Goal: Task Accomplishment & Management: Manage account settings

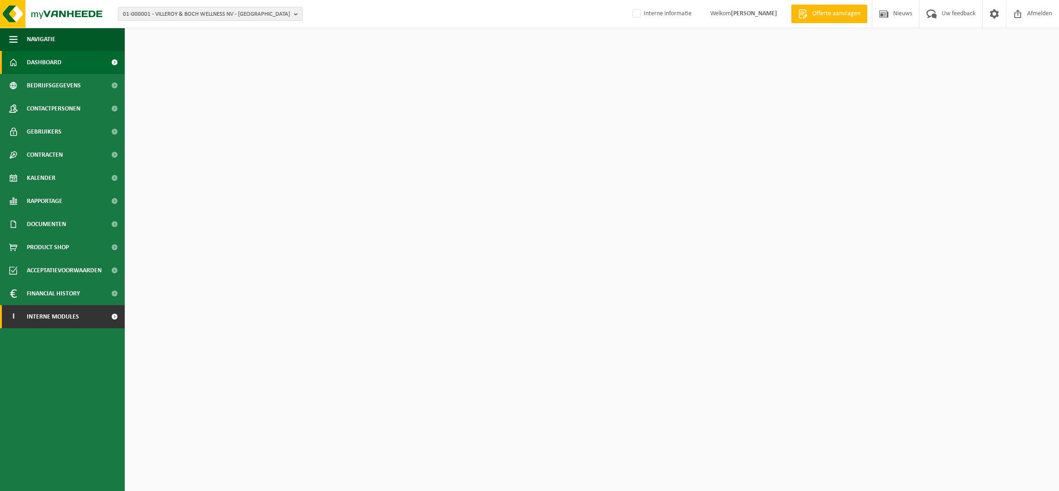
click at [46, 314] on span "Interne modules" at bounding box center [53, 316] width 52 height 23
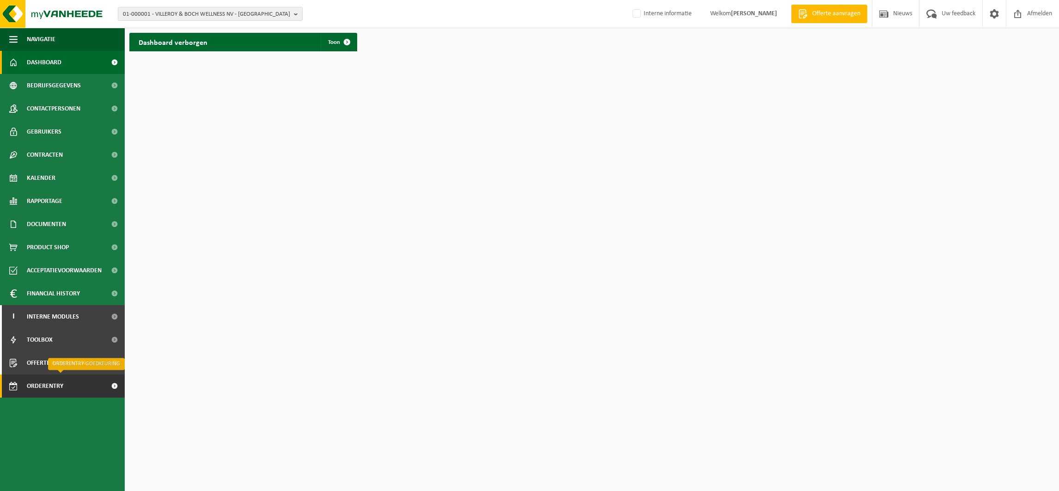
click at [43, 387] on span "Orderentry Goedkeuring" at bounding box center [66, 385] width 78 height 23
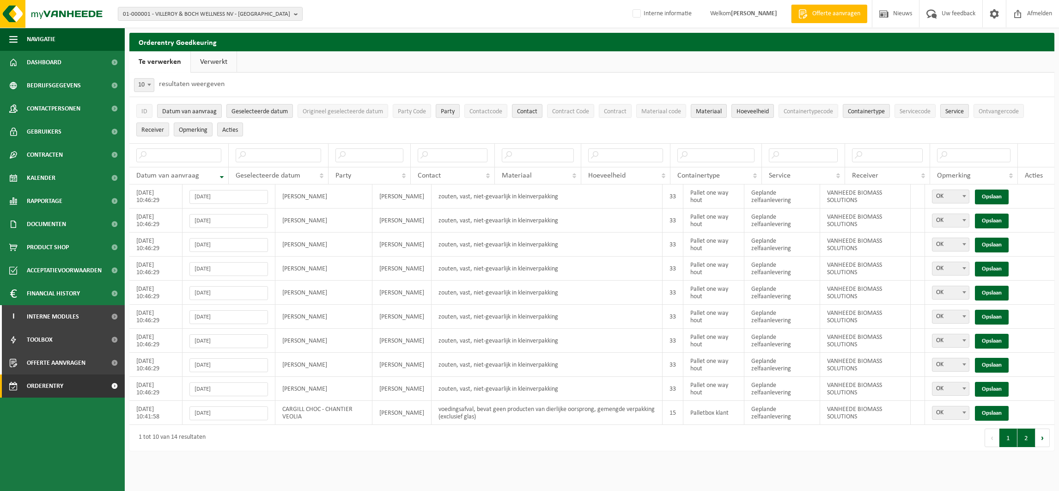
click at [1022, 442] on button "2" at bounding box center [1026, 437] width 18 height 18
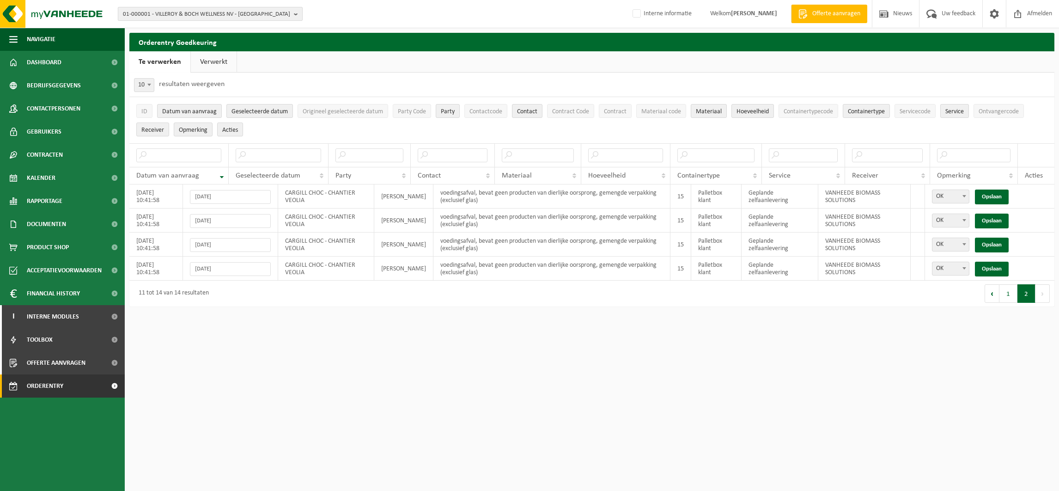
click at [193, 10] on span "01-000001 - VILLEROY & BOCH WELLNESS NV - ROESELARE" at bounding box center [206, 14] width 167 height 14
click at [159, 24] on input "text" at bounding box center [210, 29] width 180 height 12
type input "01-074334"
click at [162, 37] on li "01-074334 - EURO USED CLOTHING - ZEVENBERGEN" at bounding box center [210, 43] width 180 height 12
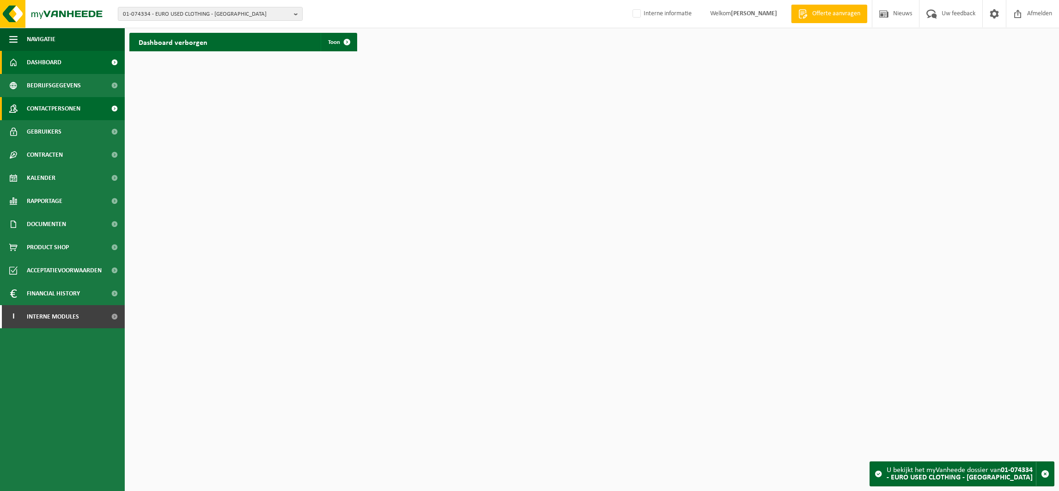
click at [65, 106] on span "Contactpersonen" at bounding box center [54, 108] width 54 height 23
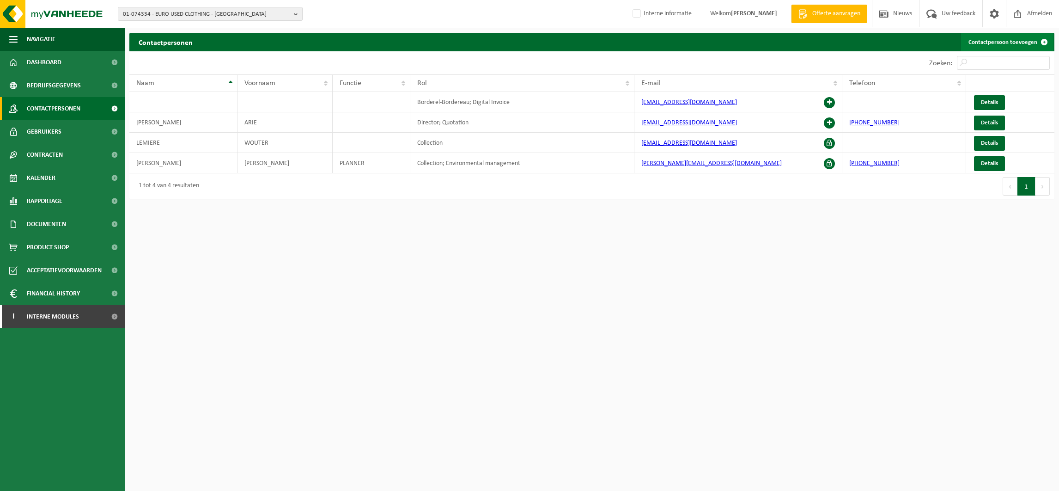
click at [999, 41] on link "Contactpersoon toevoegen" at bounding box center [1007, 42] width 92 height 18
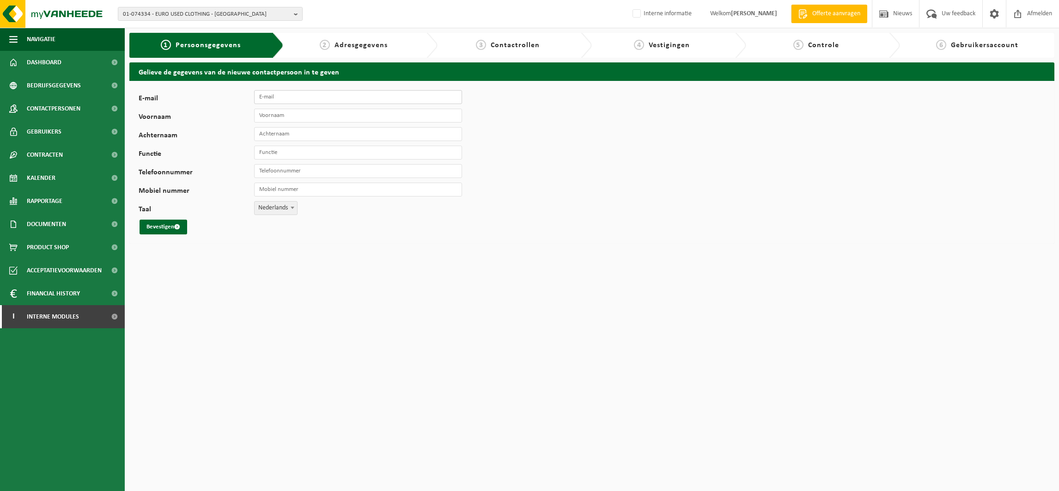
click at [328, 99] on input "E-mail" at bounding box center [358, 97] width 208 height 14
paste input "[EMAIL_ADDRESS][DOMAIN_NAME]"
type input "[EMAIL_ADDRESS][DOMAIN_NAME]"
type input "Bert"
click at [271, 152] on input "Functie" at bounding box center [358, 153] width 208 height 14
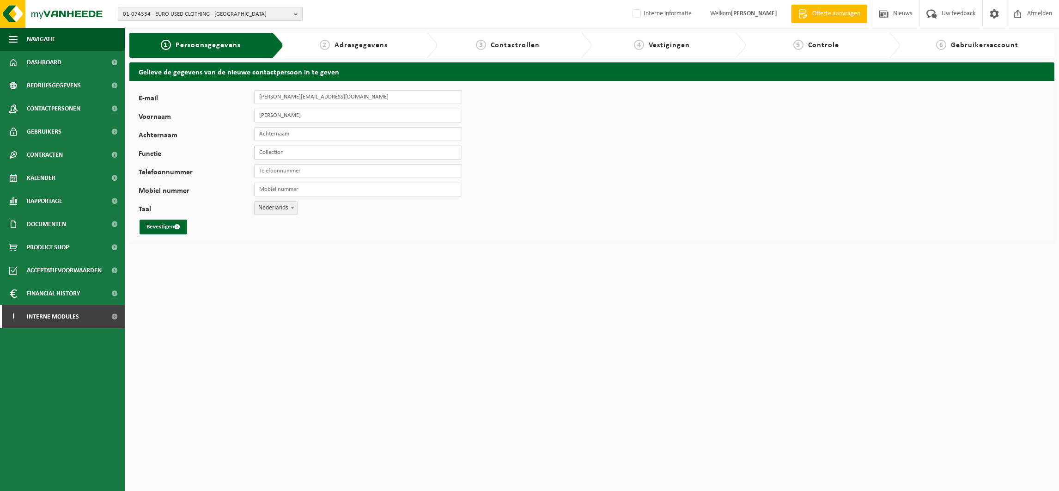
type input "Collection"
click at [270, 130] on input "Achternaam" at bounding box center [358, 134] width 208 height 14
type input "Bossant"
click at [155, 224] on button "Bevestigen" at bounding box center [164, 226] width 48 height 15
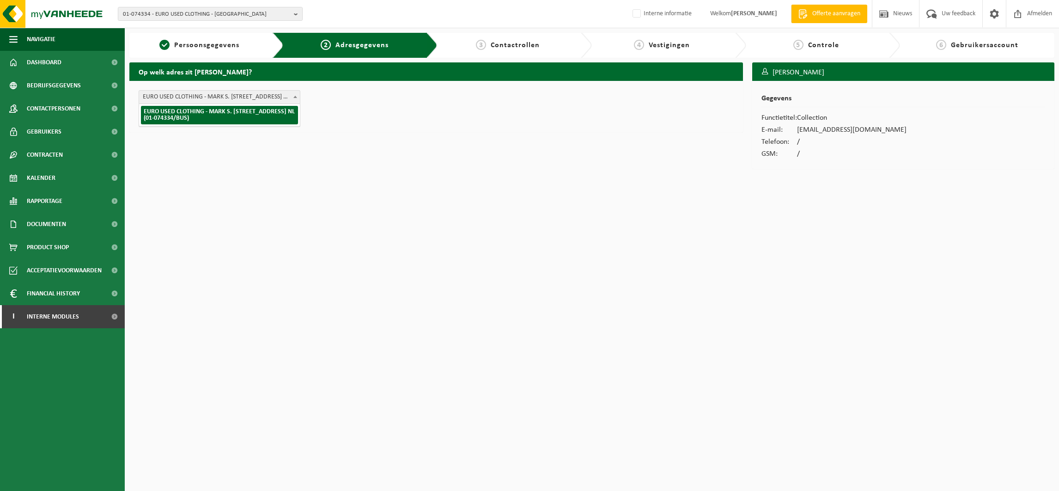
click at [276, 95] on span "EURO USED CLOTHING - MARK S. CLARKELAAN 15 , 4761 RK ZEVENBERGEN NL (01-074334/…" at bounding box center [219, 97] width 161 height 13
click at [448, 124] on div "EURO USED CLOTHING - MARK S. CLARKELAAN 15 , 4761 RK ZEVENBERGEN NL (01-074334/…" at bounding box center [436, 107] width 614 height 52
click at [162, 116] on button "Bevestigen" at bounding box center [164, 116] width 48 height 15
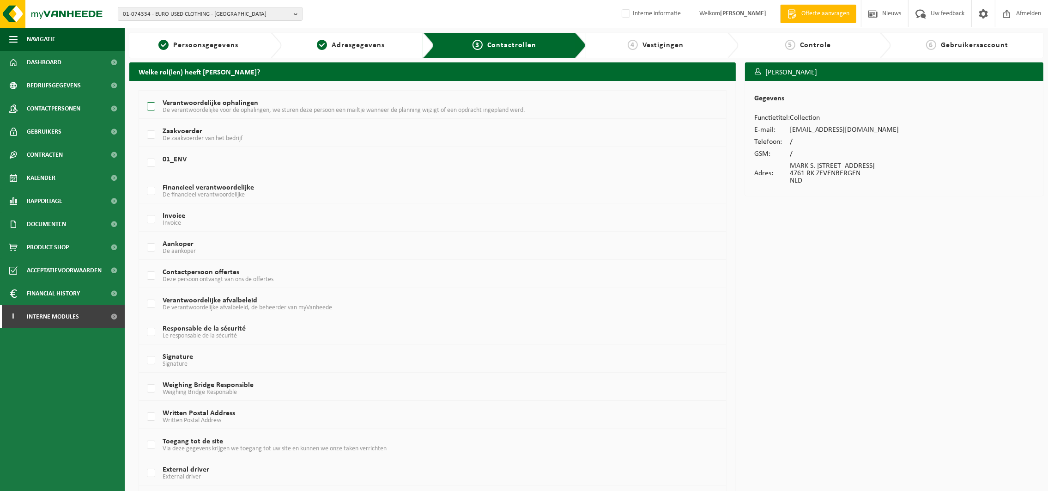
click at [152, 103] on label "Verantwoordelijke ophalingen De verantwoordelijke voor de ophalingen, we sturen…" at bounding box center [407, 107] width 524 height 14
click at [144, 95] on input "Verantwoordelijke ophalingen De verantwoordelijke voor de ophalingen, we sturen…" at bounding box center [143, 95] width 0 height 0
checkbox input "true"
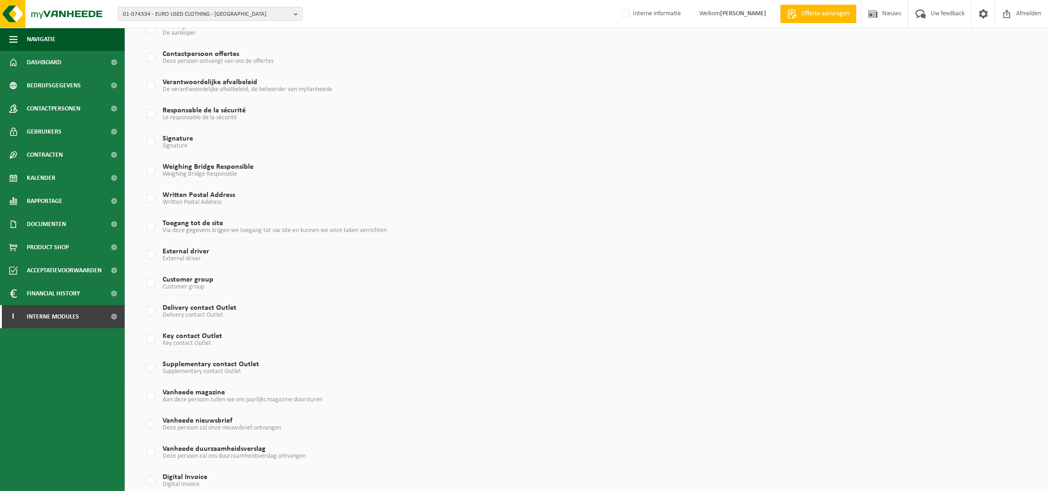
scroll to position [429, 0]
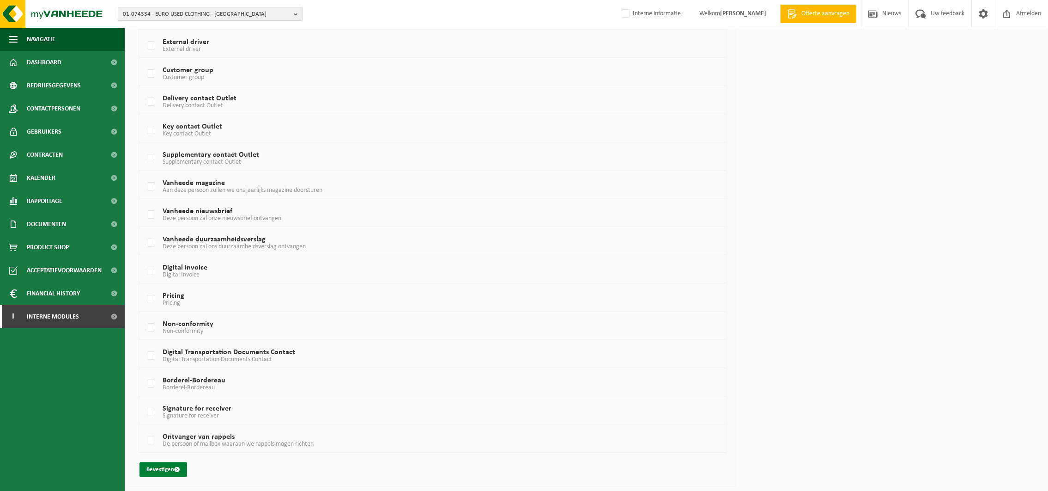
click at [175, 470] on span "submit" at bounding box center [177, 469] width 6 height 6
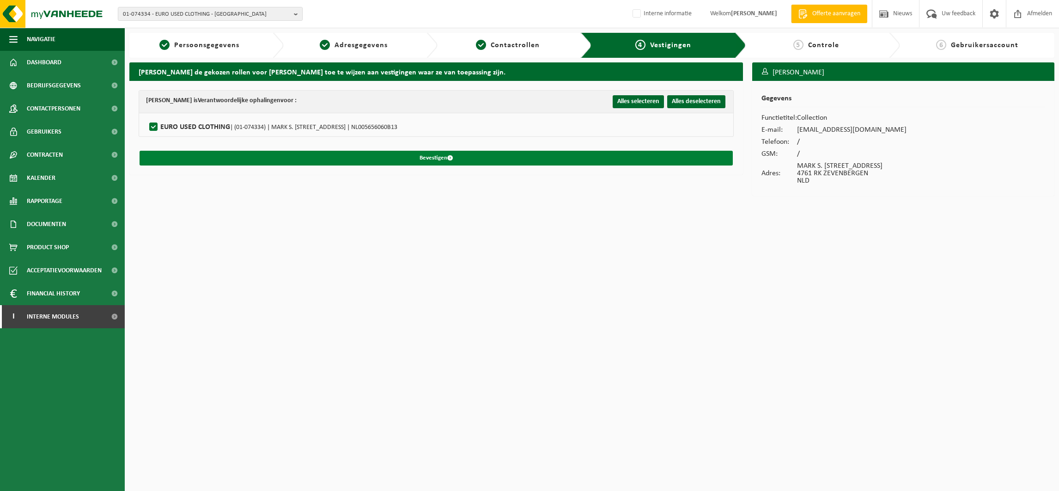
click at [426, 155] on button "Bevestigen" at bounding box center [436, 158] width 593 height 15
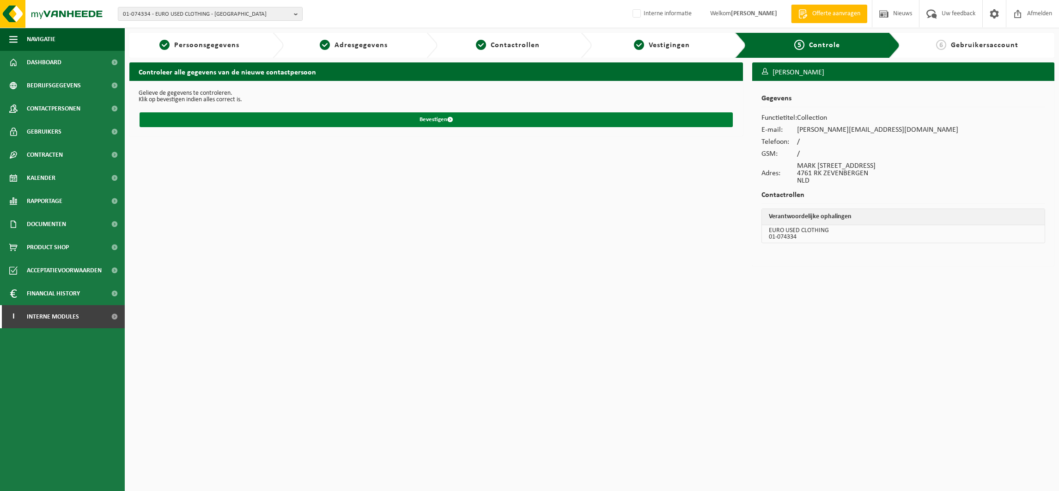
click at [445, 116] on button "Bevestigen" at bounding box center [436, 119] width 593 height 15
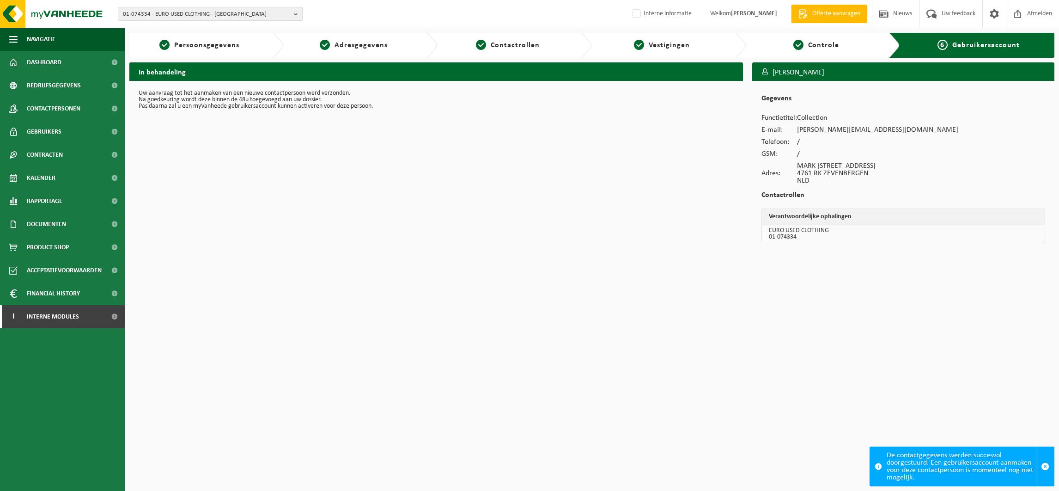
click at [943, 43] on span "6" at bounding box center [942, 45] width 10 height 10
click at [47, 128] on span "Gebruikers" at bounding box center [44, 131] width 35 height 23
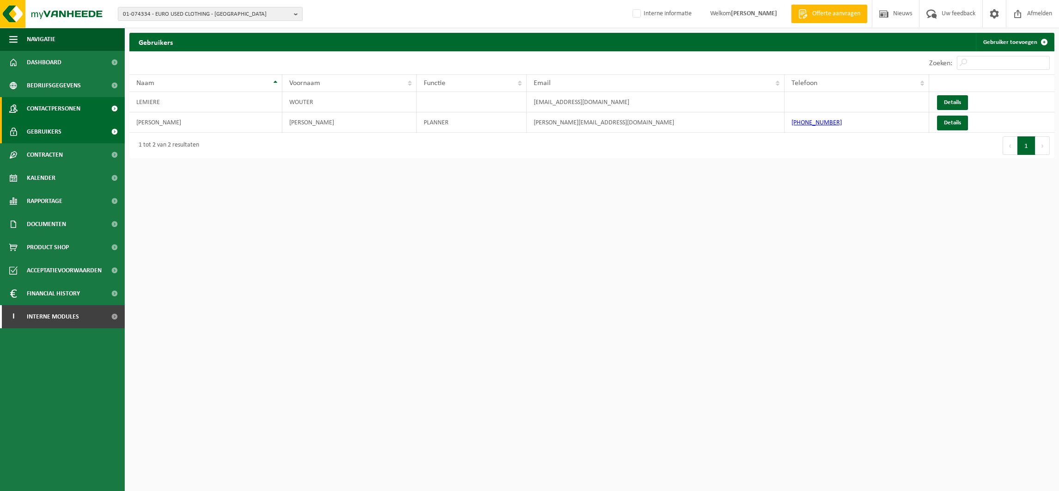
click at [49, 106] on span "Contactpersonen" at bounding box center [54, 108] width 54 height 23
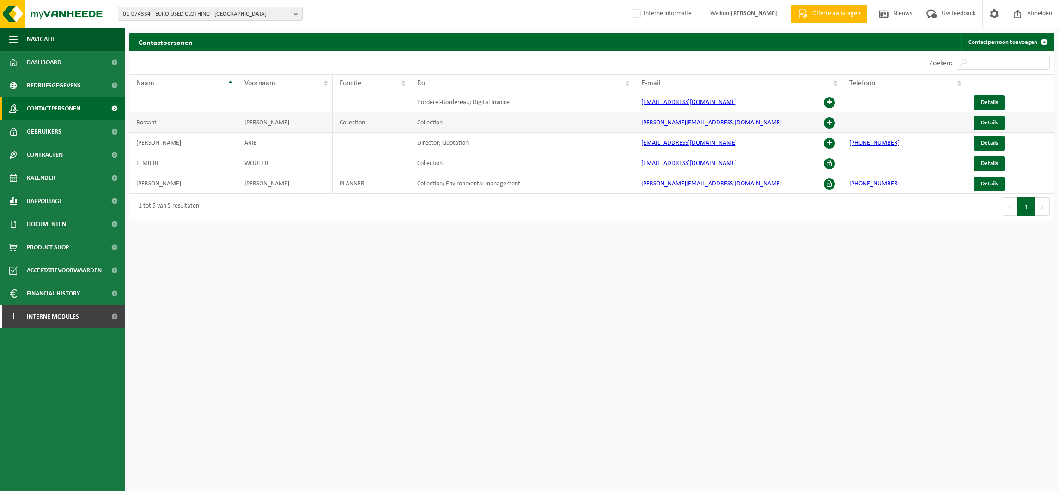
click at [828, 120] on span at bounding box center [829, 122] width 11 height 11
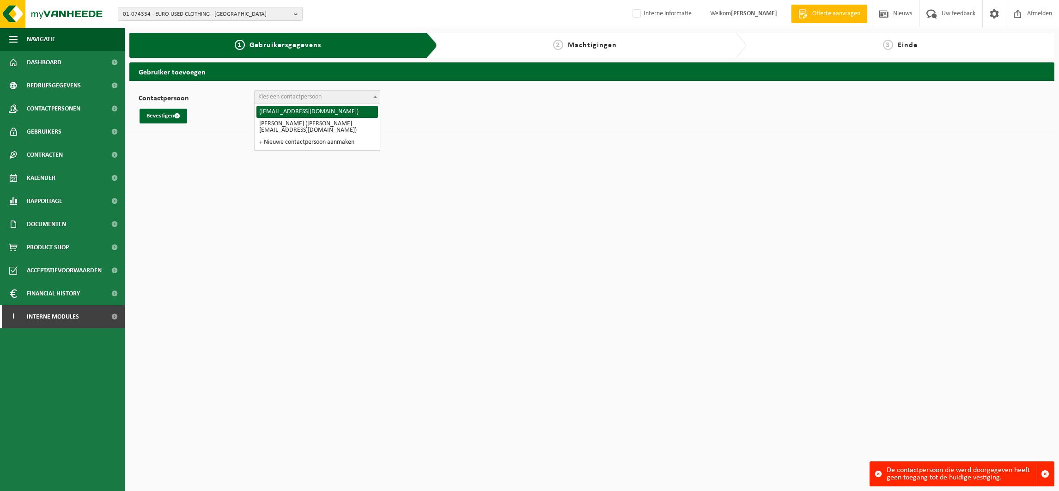
click at [321, 97] on span "Kies een contactpersoon" at bounding box center [289, 96] width 63 height 7
select select "0"
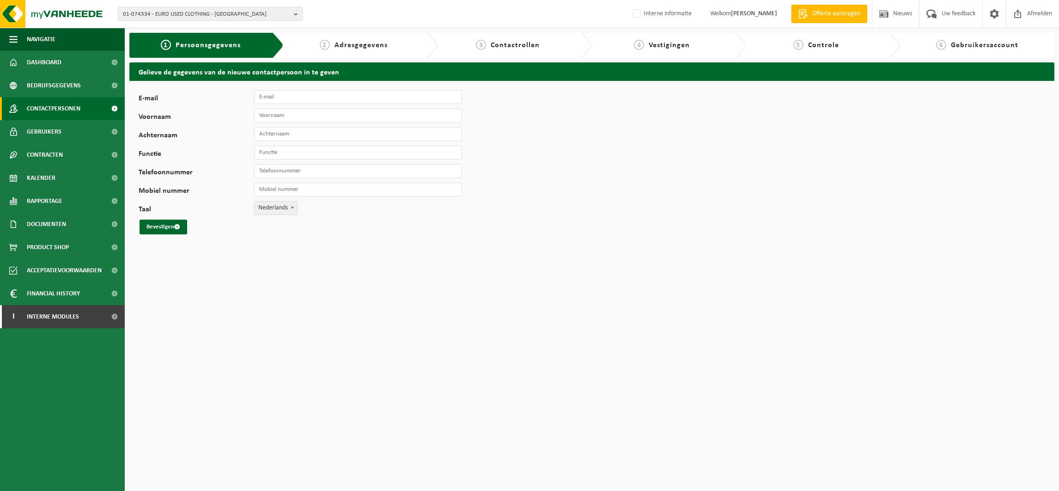
click at [57, 109] on span "Contactpersonen" at bounding box center [54, 108] width 54 height 23
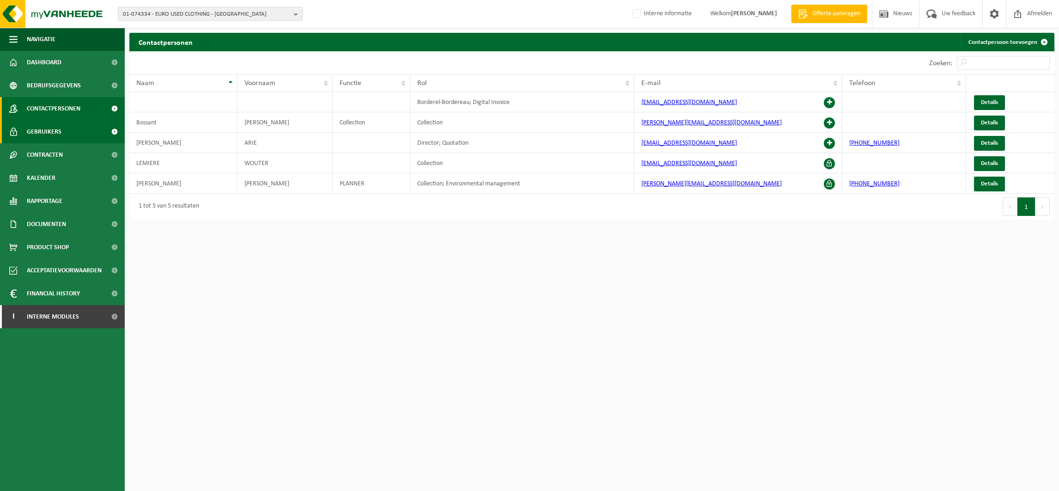
click at [61, 127] on link "Gebruikers" at bounding box center [62, 131] width 125 height 23
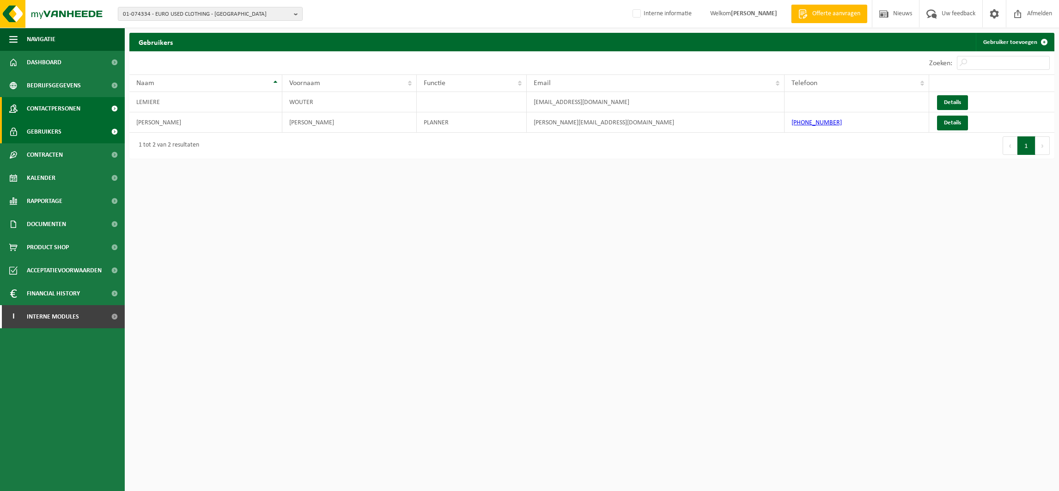
click at [62, 109] on span "Contactpersonen" at bounding box center [54, 108] width 54 height 23
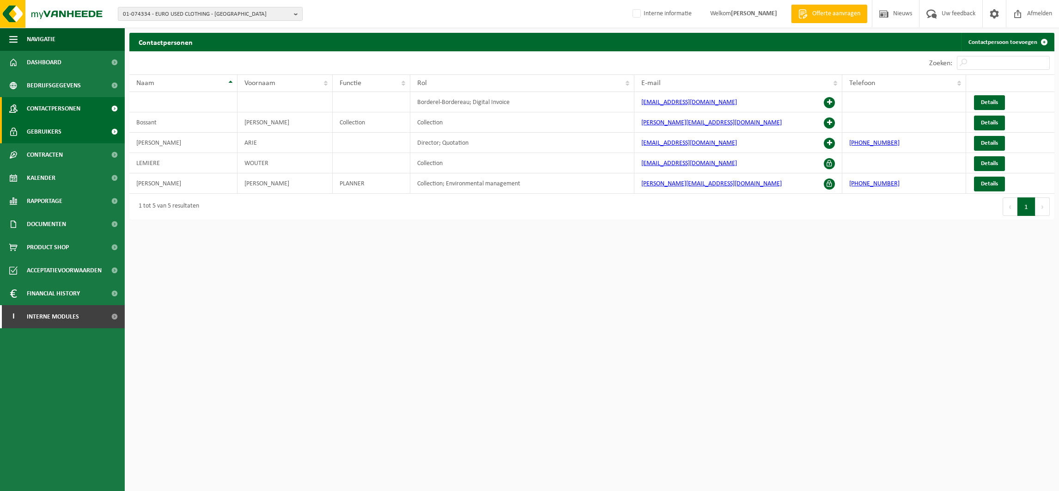
click at [61, 131] on link "Gebruikers" at bounding box center [62, 131] width 125 height 23
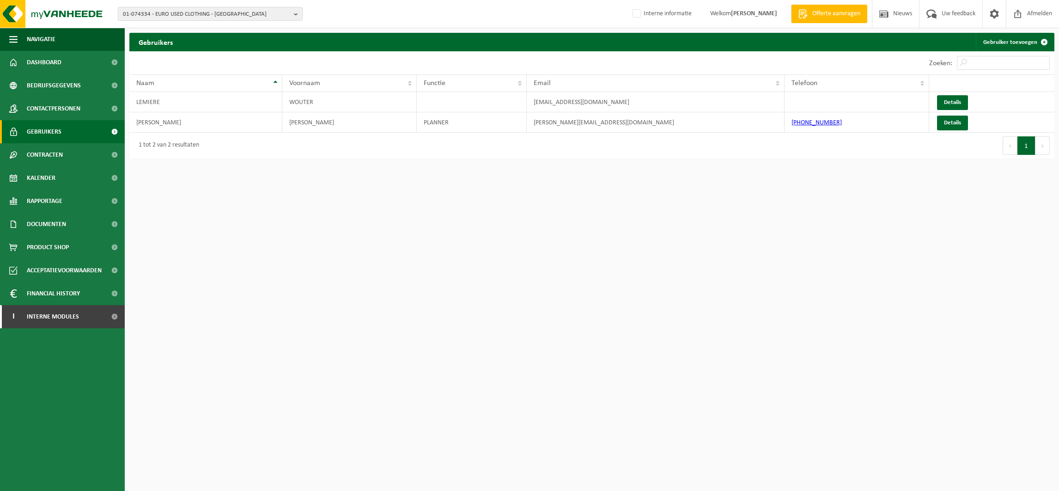
click at [54, 131] on span "Gebruikers" at bounding box center [44, 131] width 35 height 23
click at [57, 135] on span "Gebruikers" at bounding box center [44, 131] width 35 height 23
click at [60, 110] on span "Contactpersonen" at bounding box center [54, 108] width 54 height 23
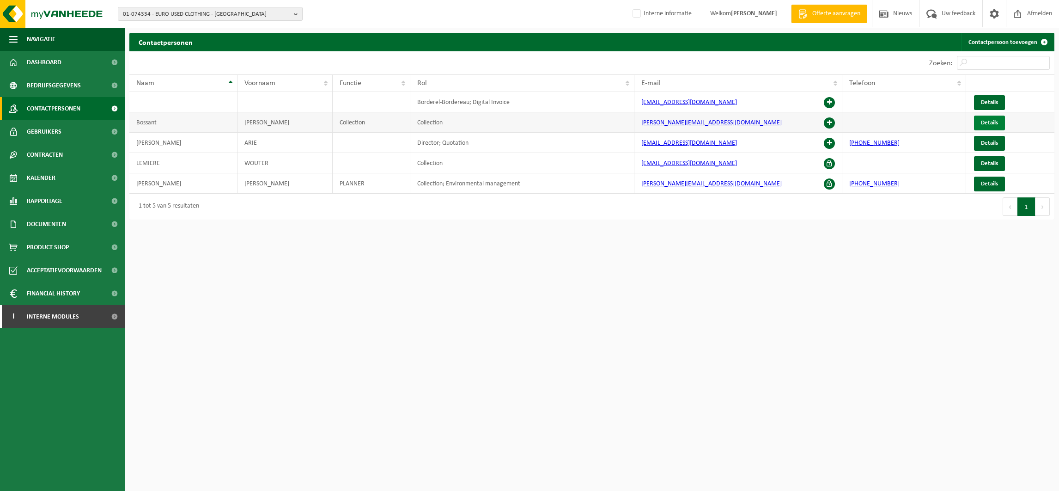
click at [987, 121] on span "Details" at bounding box center [989, 123] width 17 height 6
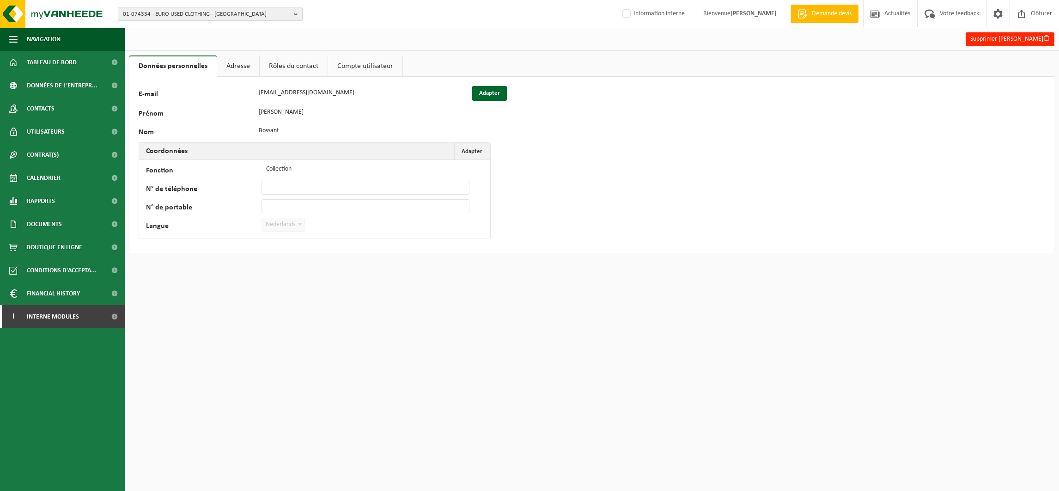
click at [268, 62] on link "Rôles du contact" at bounding box center [294, 65] width 68 height 21
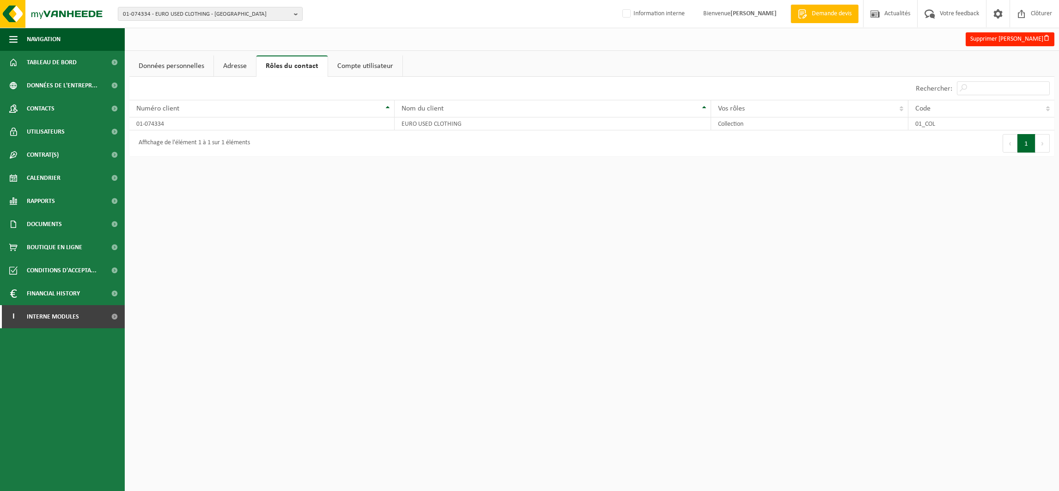
click at [375, 62] on link "Compte utilisateur" at bounding box center [365, 65] width 74 height 21
click at [228, 66] on link "Adresse" at bounding box center [235, 65] width 42 height 21
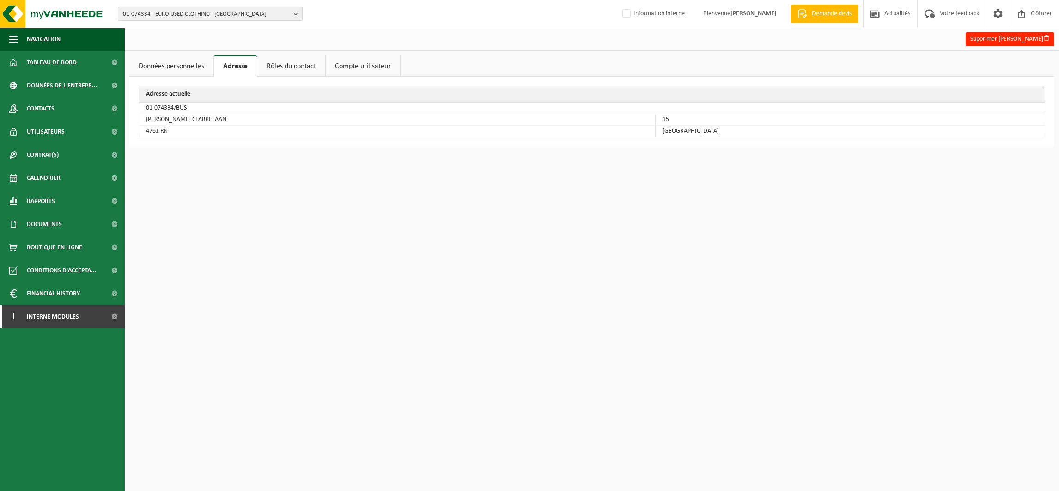
click at [146, 194] on html "01-074334 - EURO USED CLOTHING - ZEVENBERGEN 10-773393 - BOER GROUP 01-074334 -…" at bounding box center [529, 245] width 1059 height 491
click at [292, 66] on link "Rôles du contact" at bounding box center [291, 65] width 68 height 21
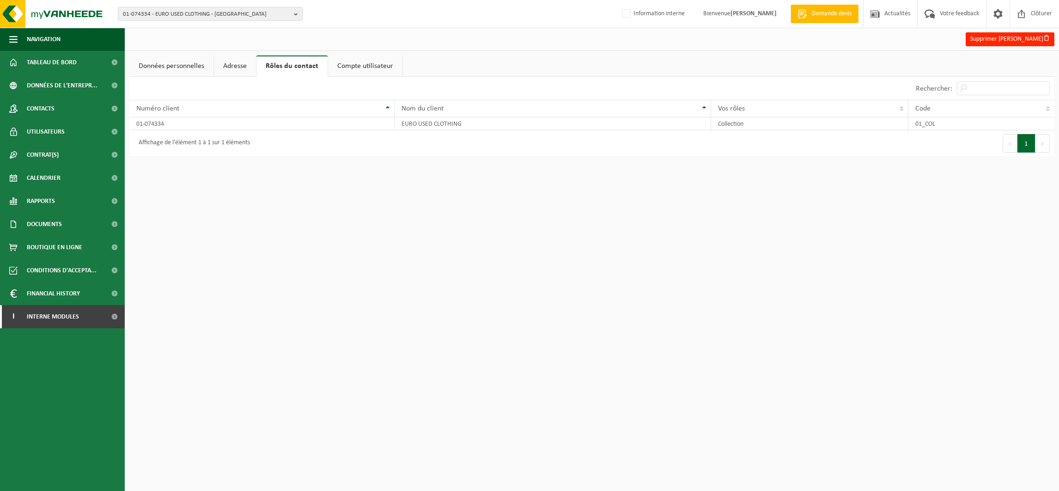
click at [358, 65] on link "Compte utilisateur" at bounding box center [365, 65] width 74 height 21
click at [269, 65] on link "Rôles du contact" at bounding box center [290, 65] width 68 height 21
click at [56, 108] on link "Contacts" at bounding box center [62, 108] width 125 height 23
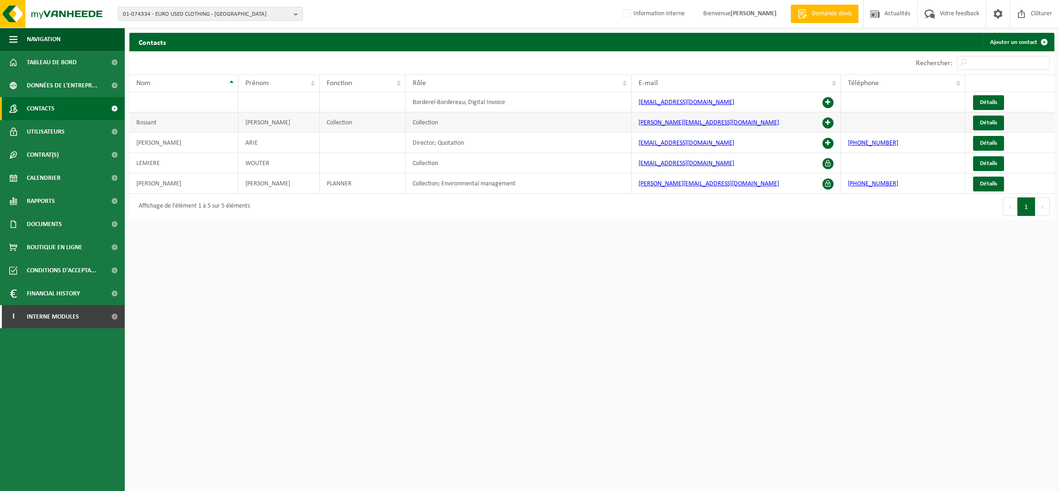
click at [827, 120] on span at bounding box center [827, 122] width 11 height 11
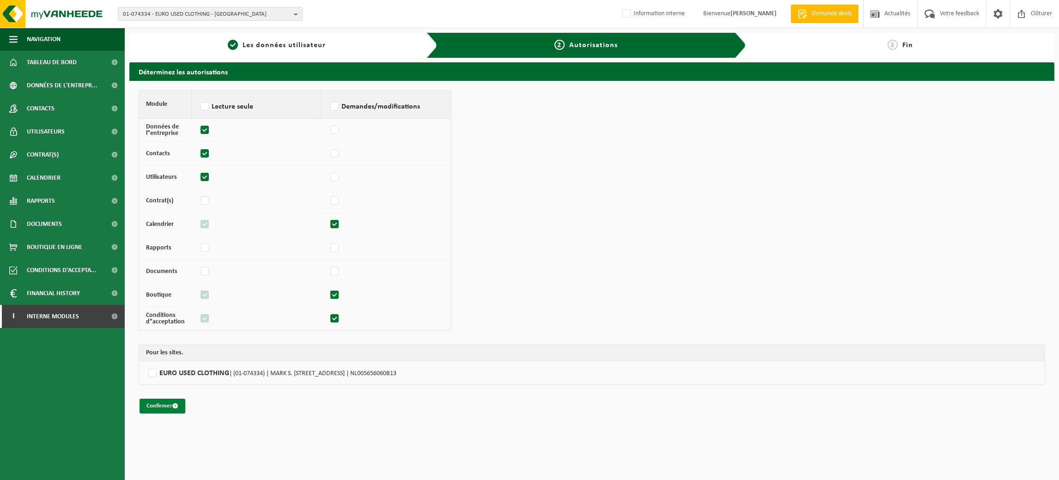
click at [159, 402] on button "Confirmer" at bounding box center [163, 406] width 46 height 15
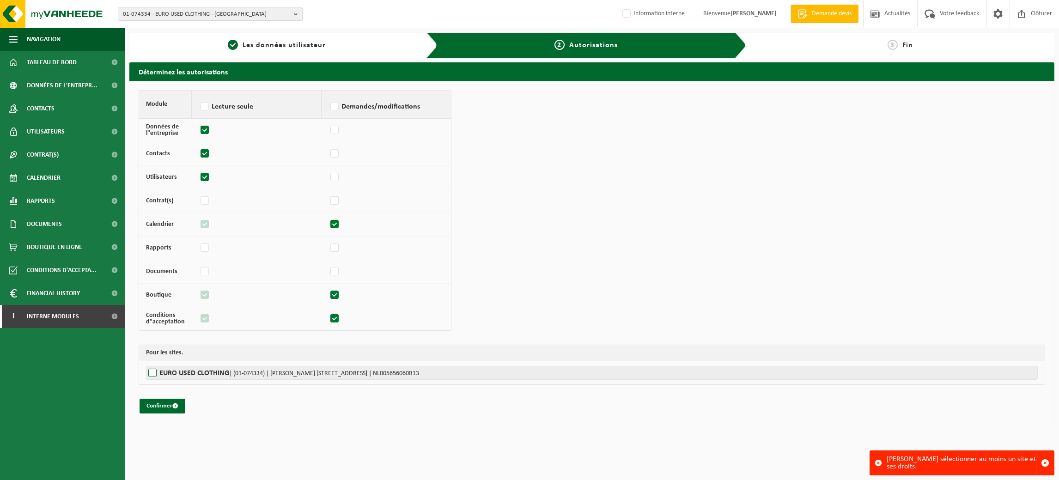
click at [152, 372] on label"] "EURO USED CLOTHING | (01-074334) | [PERSON_NAME] [STREET_ADDRESS] | NL005656060…" at bounding box center [592, 373] width 892 height 14
click at [152, 372] on input "EURO USED CLOTHING | (01-074334) | MARK S. CLARKELAAN 15, 4761 RK ZEVENBERGEN |…" at bounding box center [675, 373] width 1059 height 14
checkbox input "true"
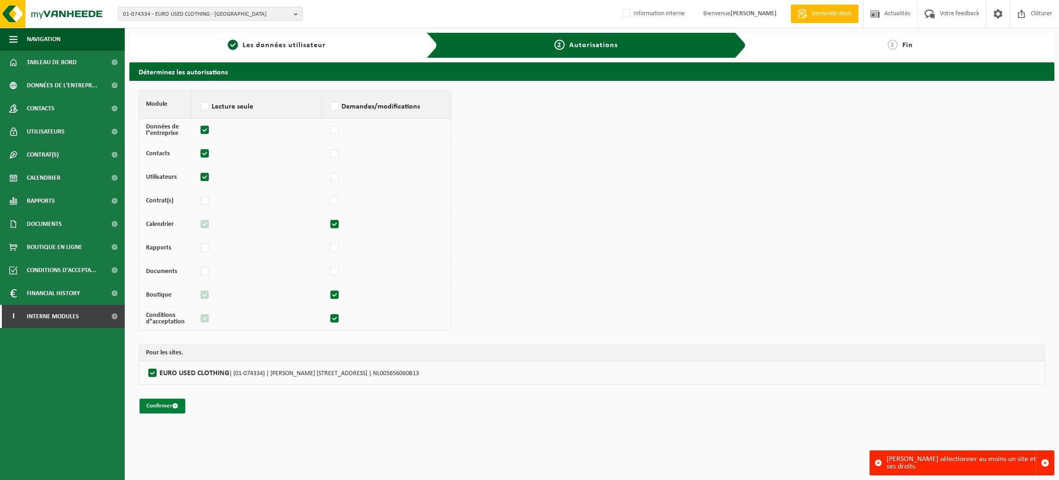
click at [156, 408] on button "Confirmer" at bounding box center [163, 406] width 46 height 15
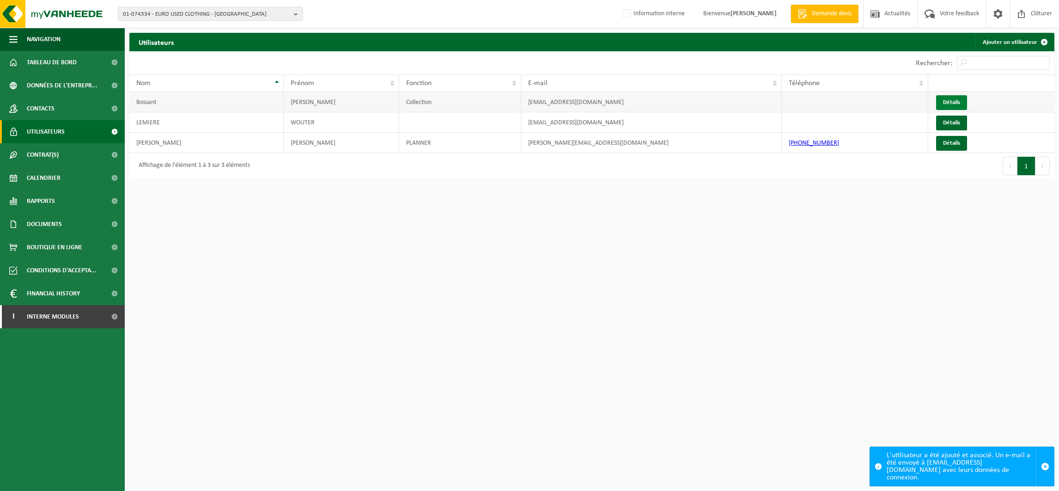
click at [947, 97] on link "Détails" at bounding box center [951, 102] width 31 height 15
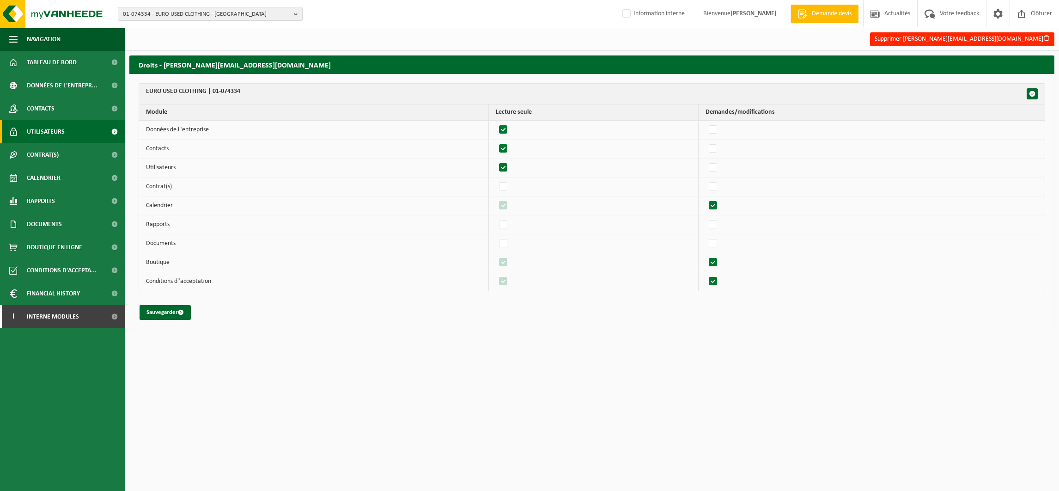
click at [49, 134] on span "Utilisateurs" at bounding box center [46, 131] width 38 height 23
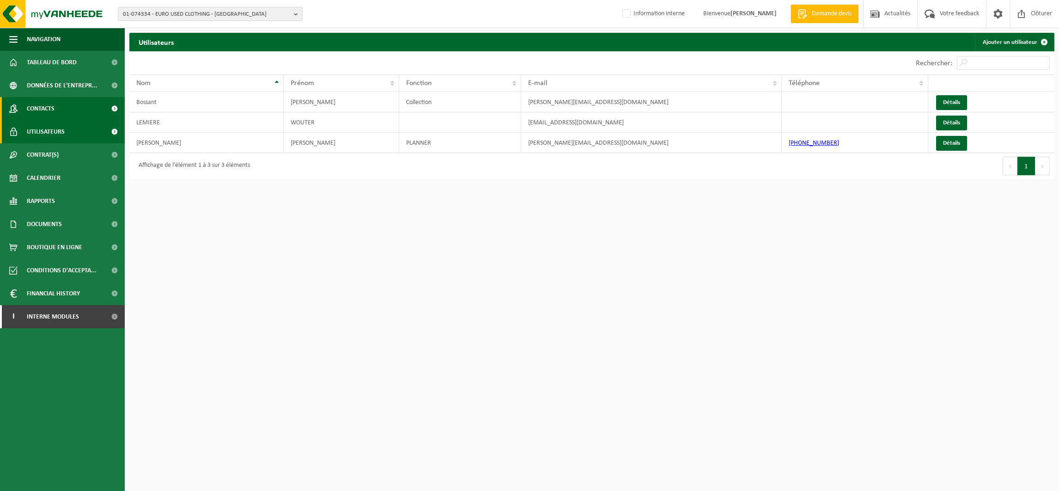
click at [49, 107] on span "Contacts" at bounding box center [41, 108] width 28 height 23
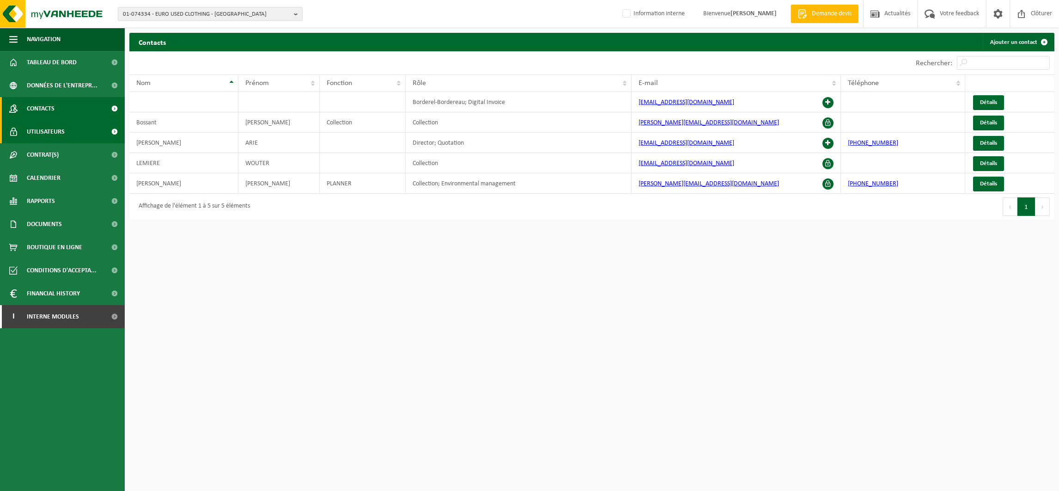
click at [54, 131] on span "Utilisateurs" at bounding box center [46, 131] width 38 height 23
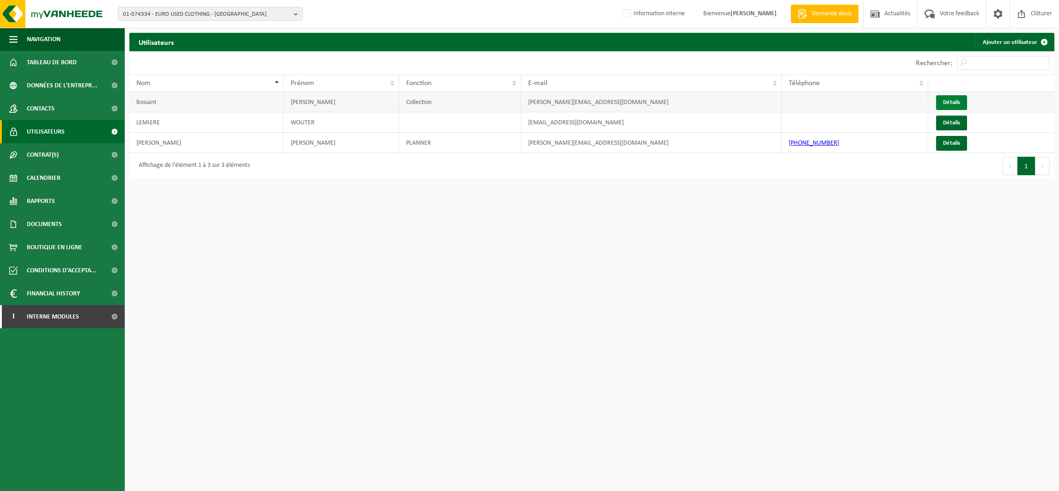
click at [944, 101] on link "Détails" at bounding box center [951, 102] width 31 height 15
